Goal: Task Accomplishment & Management: Complete application form

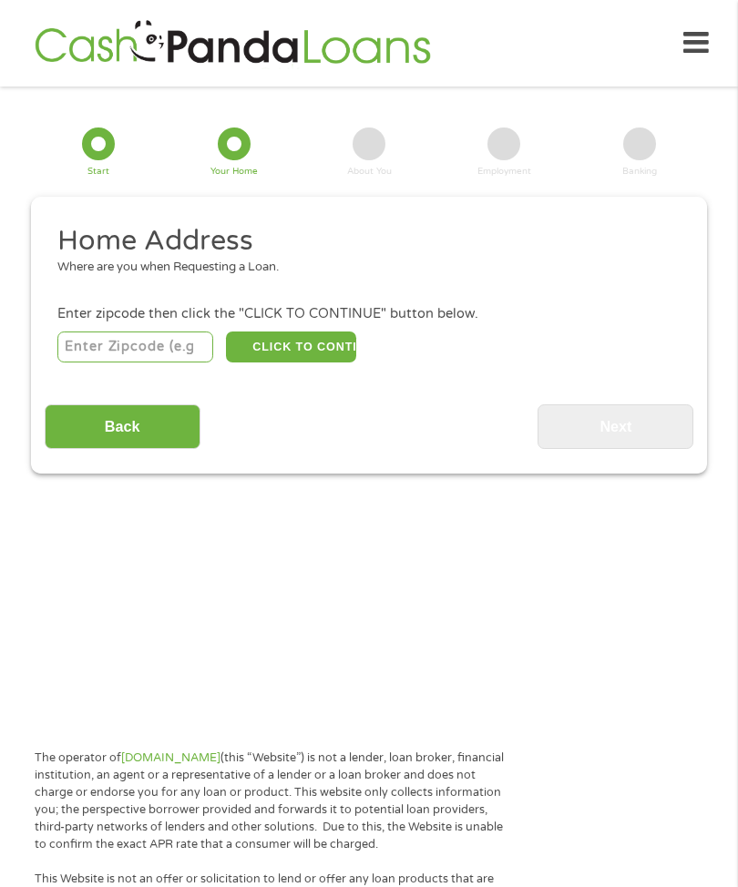
click at [230, 177] on div "Your Home" at bounding box center [233, 172] width 47 height 9
click at [228, 173] on div "Your Home" at bounding box center [233, 172] width 47 height 9
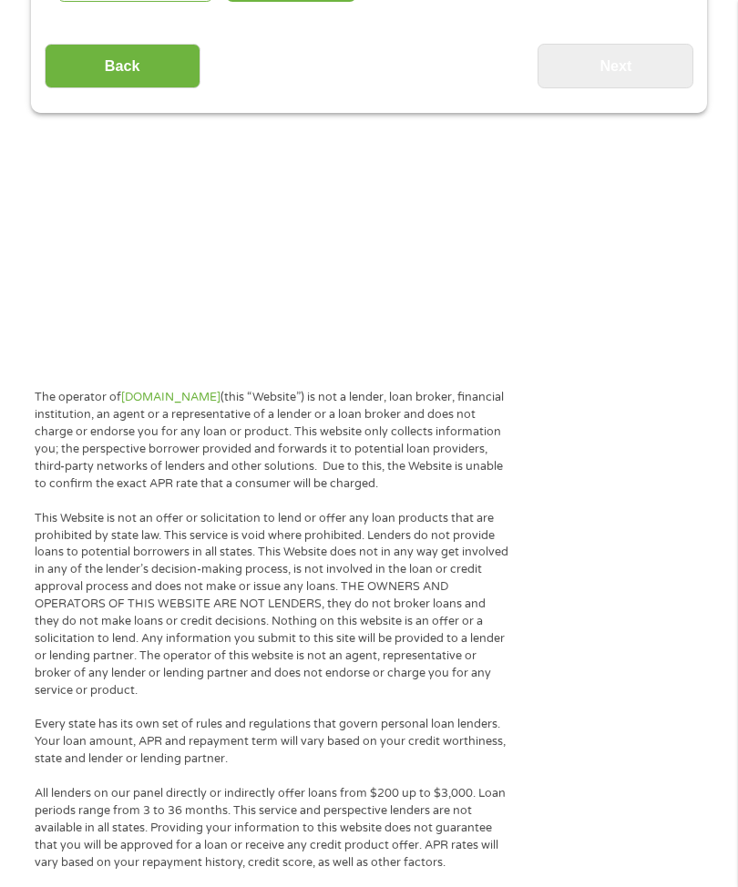
scroll to position [348, 0]
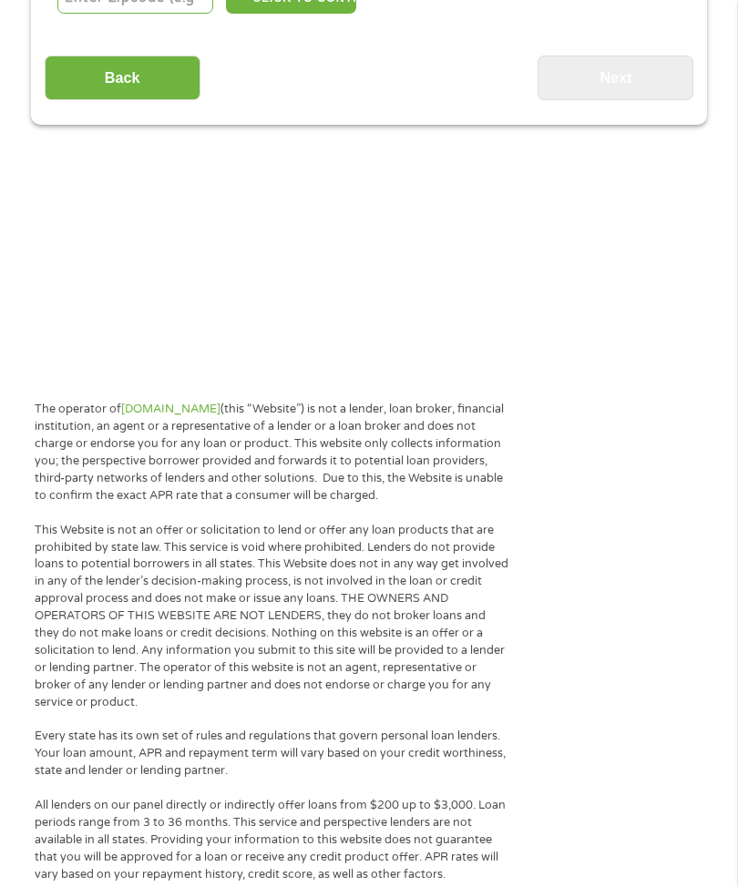
click at [319, 662] on p "This Website is not an offer or solicitation to lend or offer any loan products…" at bounding box center [272, 617] width 474 height 189
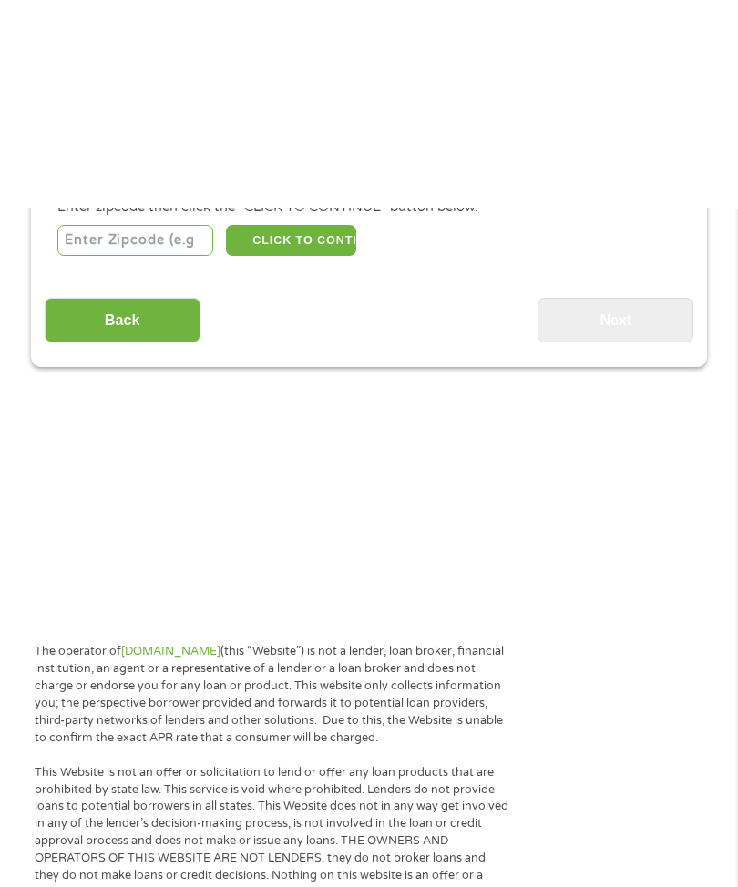
scroll to position [0, 0]
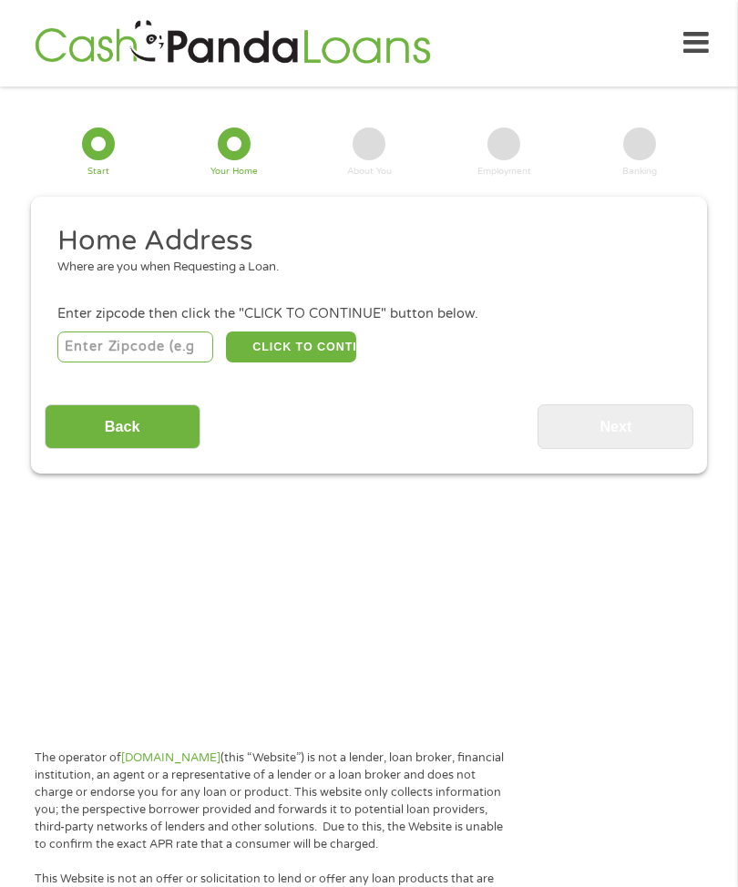
click at [329, 852] on p "The operator of [DOMAIN_NAME] (this “Website”) is not a lender, loan broker, fi…" at bounding box center [272, 801] width 474 height 103
click at [124, 767] on p "The operator of [DOMAIN_NAME] (this “Website”) is not a lender, loan broker, fi…" at bounding box center [272, 801] width 474 height 103
click at [160, 291] on li "Home Address Where are you when Requesting a Loan." at bounding box center [363, 257] width 636 height 68
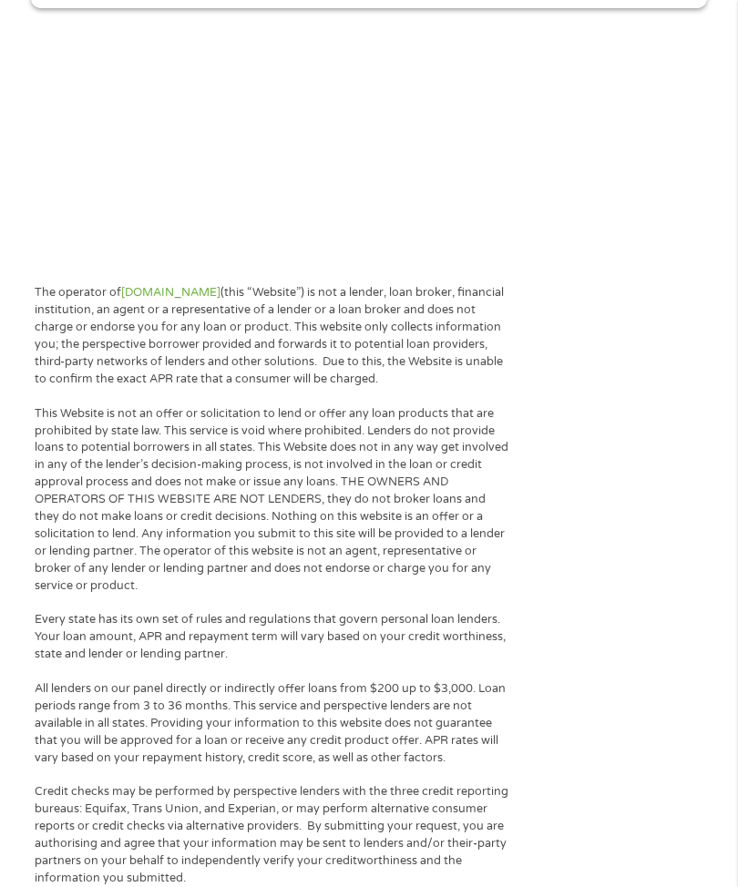
scroll to position [465, 0]
click at [119, 886] on p "Credit checks may be performed by perspective lenders with the three credit rep…" at bounding box center [272, 834] width 474 height 103
click at [196, 663] on p "Every state has its own set of rules and regulations that govern personal loan …" at bounding box center [272, 637] width 474 height 52
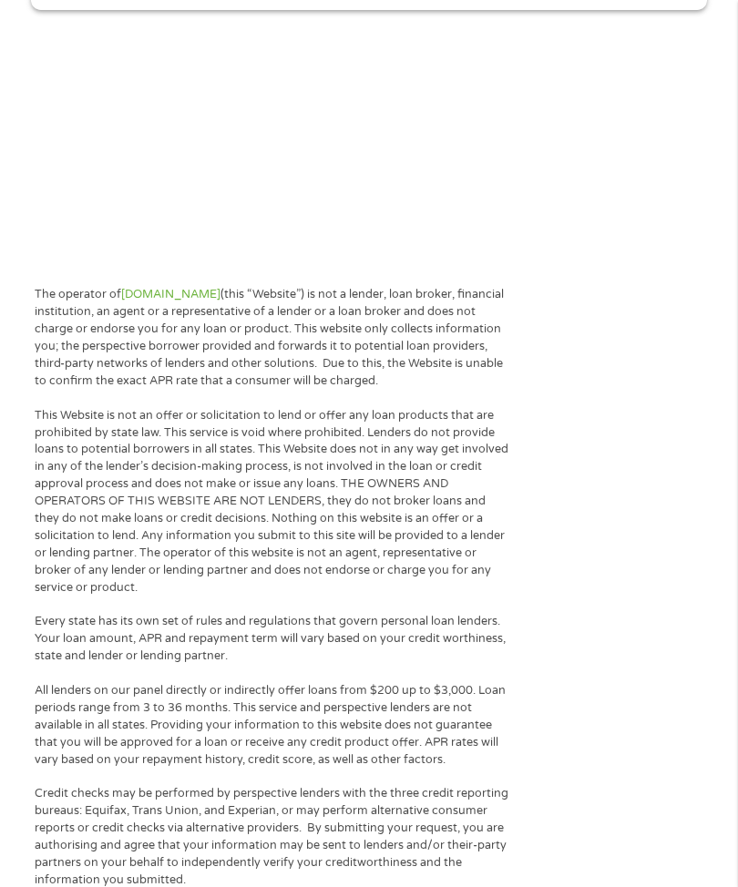
click at [91, 886] on p "Credit checks may be performed by perspective lenders with the three credit rep…" at bounding box center [272, 836] width 474 height 103
click at [112, 886] on p "Credit checks may be performed by perspective lenders with the three credit rep…" at bounding box center [272, 836] width 474 height 103
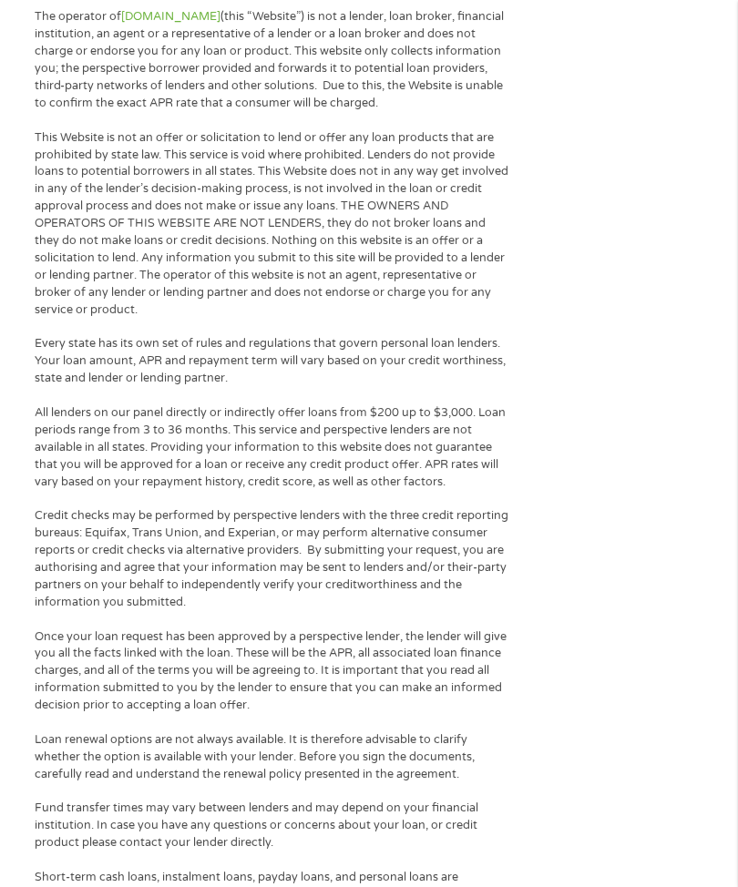
scroll to position [742, 0]
click at [55, 291] on p "This Website is not an offer or solicitation to lend or offer any loan products…" at bounding box center [272, 222] width 474 height 189
click at [192, 886] on div "The operator of [DOMAIN_NAME] (this “Website”) is not a lender, loan broker, fi…" at bounding box center [272, 661] width 492 height 1308
click at [135, 782] on p "Loan renewal options are not always available. It is therefore advisable to cla…" at bounding box center [272, 756] width 474 height 52
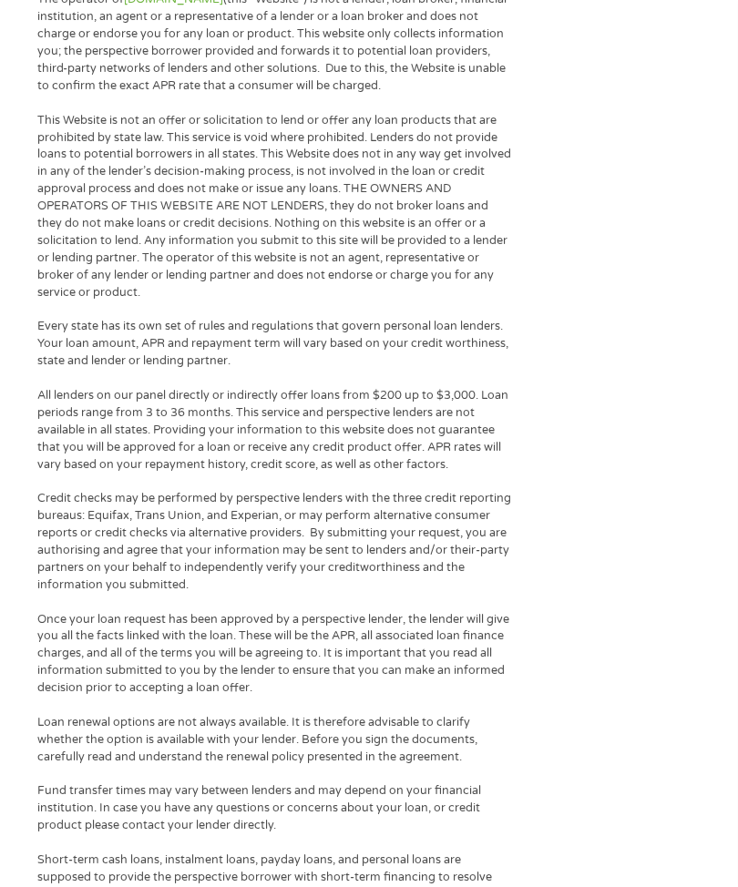
scroll to position [760, 0]
